Goal: Task Accomplishment & Management: Use online tool/utility

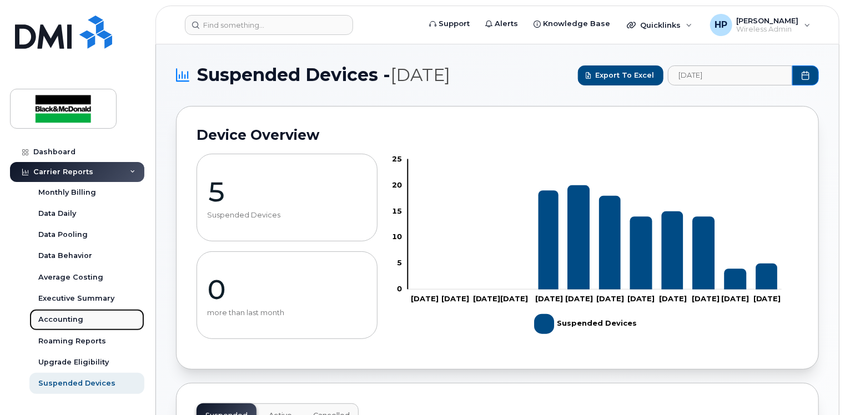
click at [69, 324] on div "Accounting" at bounding box center [60, 320] width 45 height 10
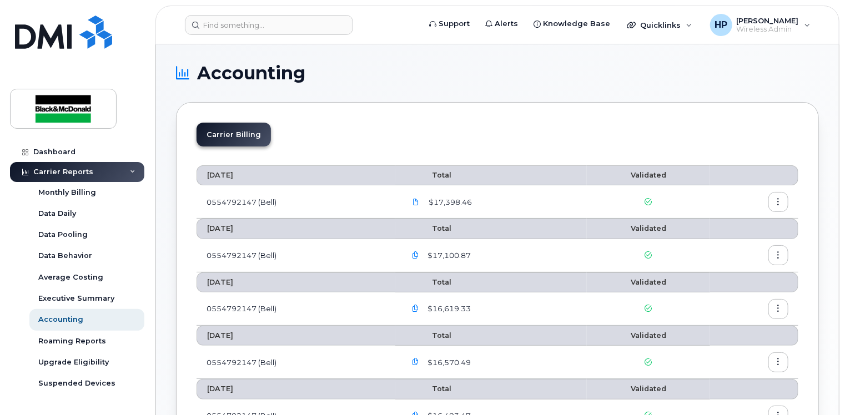
click at [431, 197] on span "$17,398.46" at bounding box center [449, 202] width 46 height 11
click at [417, 197] on span at bounding box center [416, 202] width 10 height 10
click at [775, 201] on icon "button" at bounding box center [778, 202] width 7 height 7
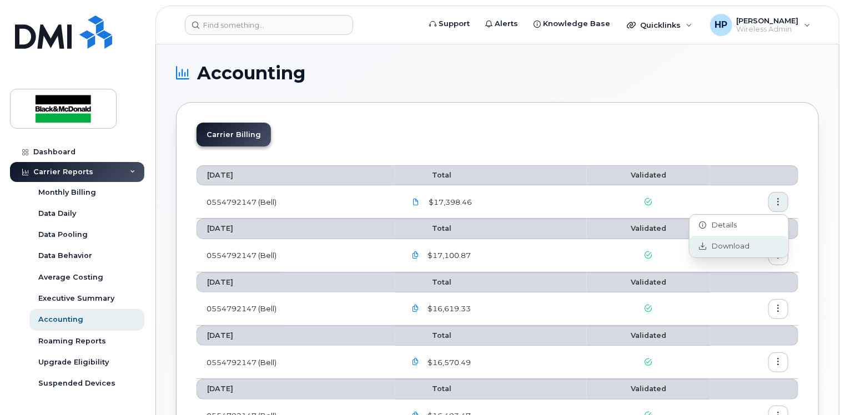
click at [707, 240] on div "Download" at bounding box center [738, 246] width 99 height 21
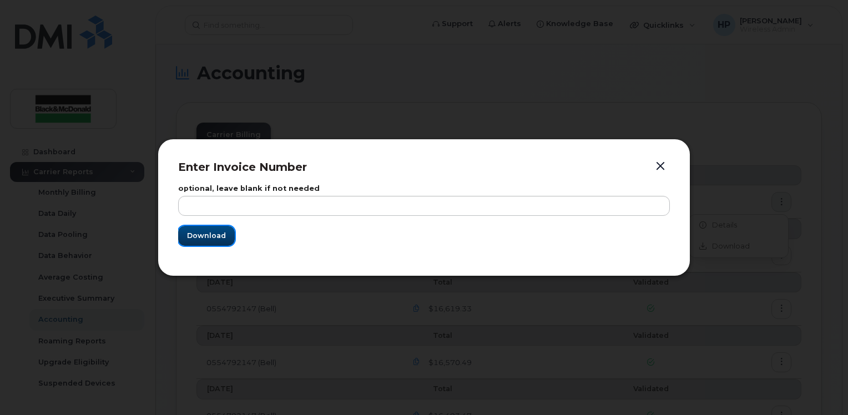
click at [213, 241] on button "Download" at bounding box center [206, 236] width 57 height 20
